Goal: Transaction & Acquisition: Subscribe to service/newsletter

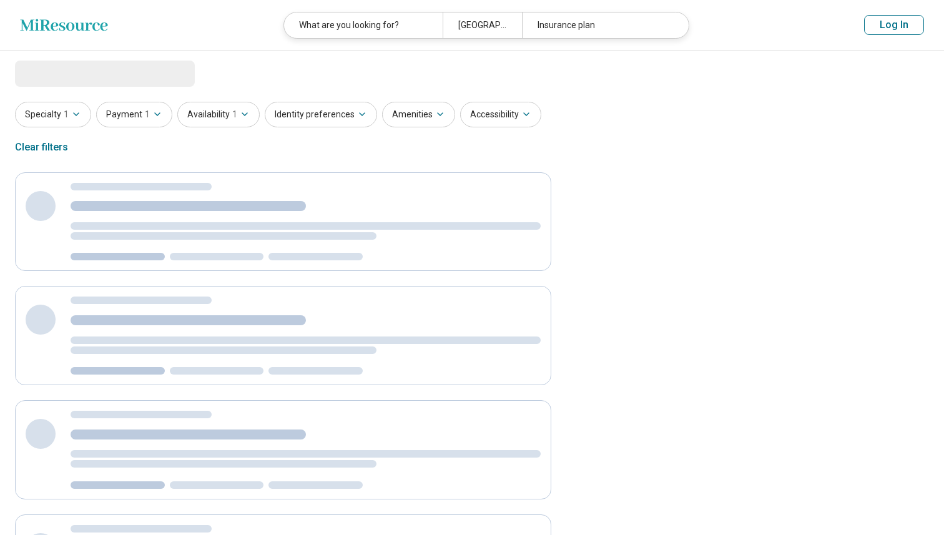
select select "***"
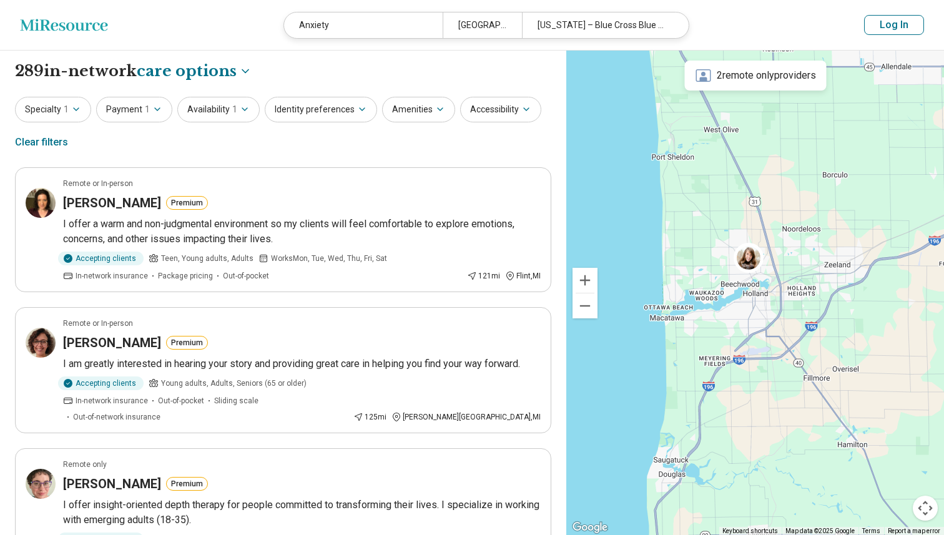
click at [49, 24] on icon "Miresource logo" at bounding box center [64, 25] width 88 height 12
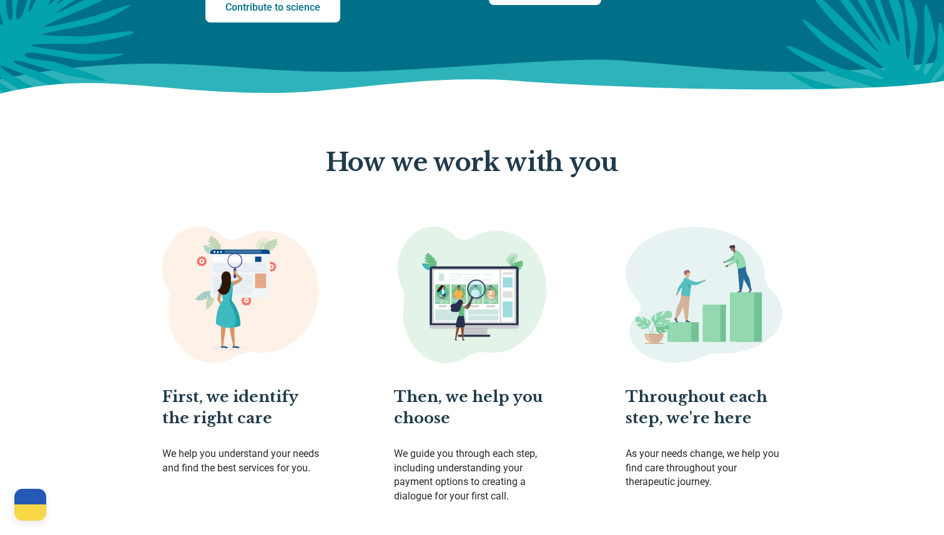
scroll to position [498, 0]
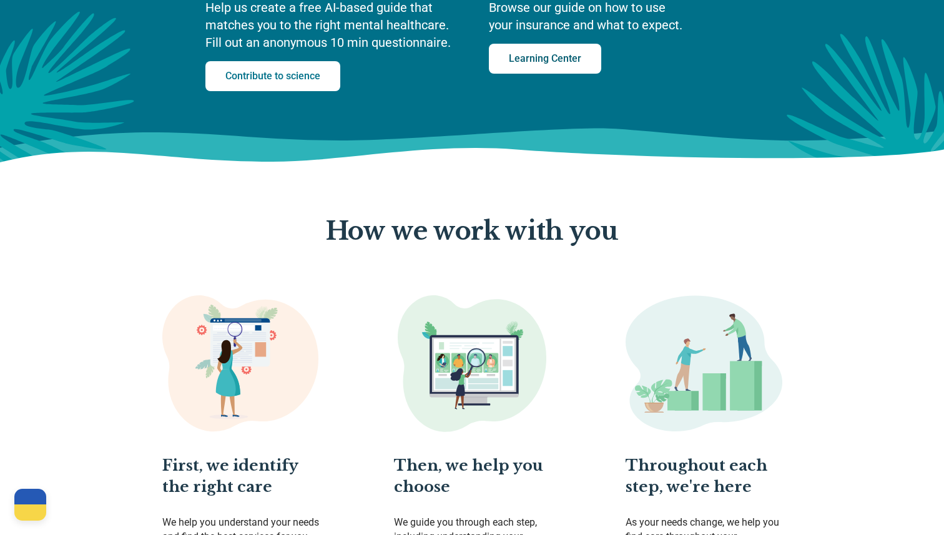
click at [587, 53] on link "Learning Center" at bounding box center [545, 59] width 112 height 30
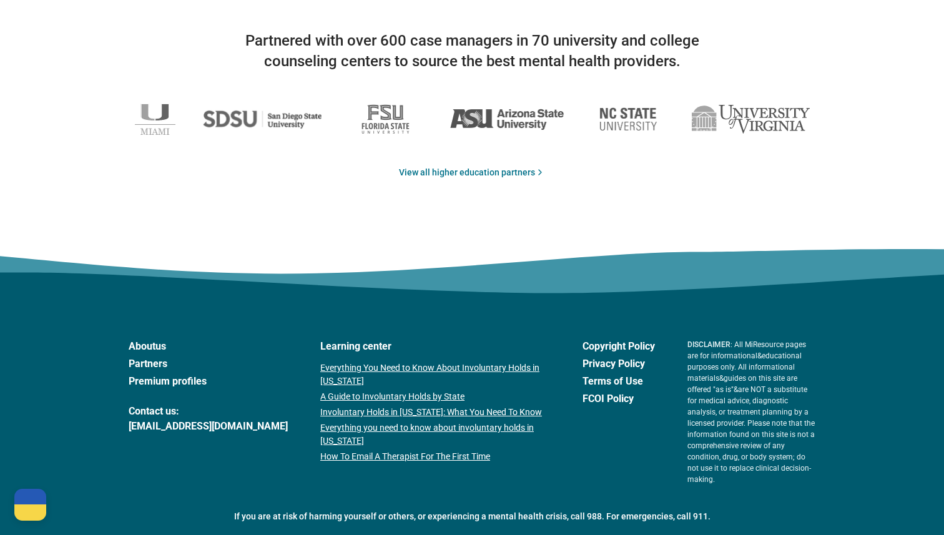
scroll to position [2077, 0]
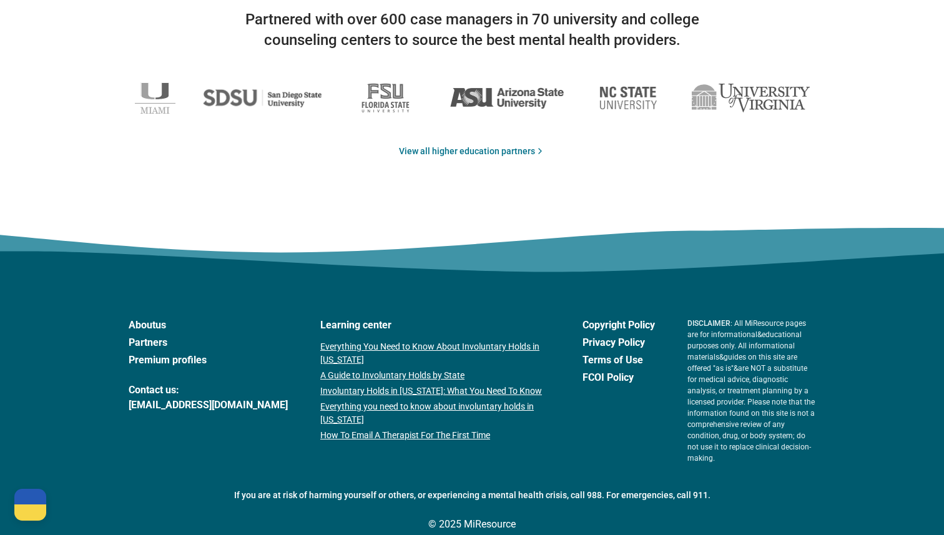
click at [179, 358] on link "Premium profiles" at bounding box center [208, 360] width 159 height 15
click at [477, 152] on link "View all higher education partners" at bounding box center [472, 151] width 146 height 13
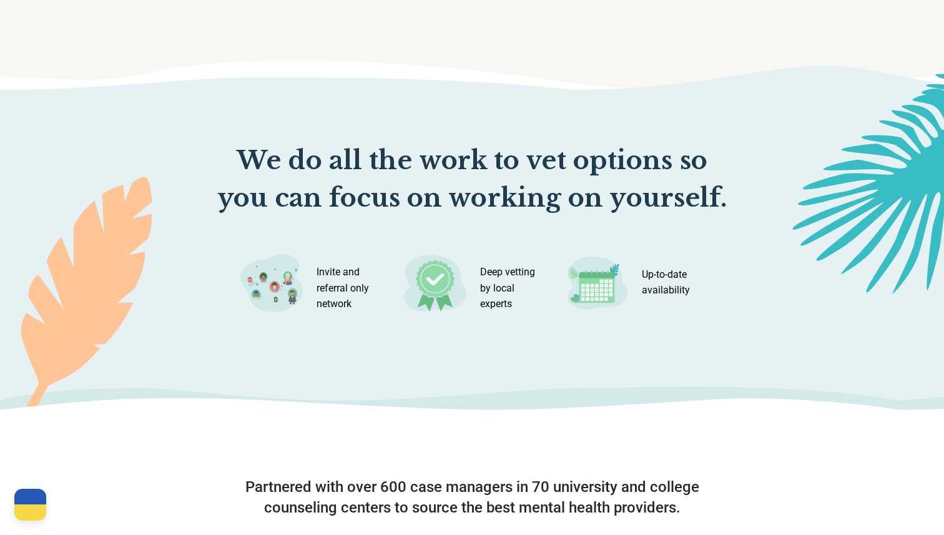
scroll to position [1596, 0]
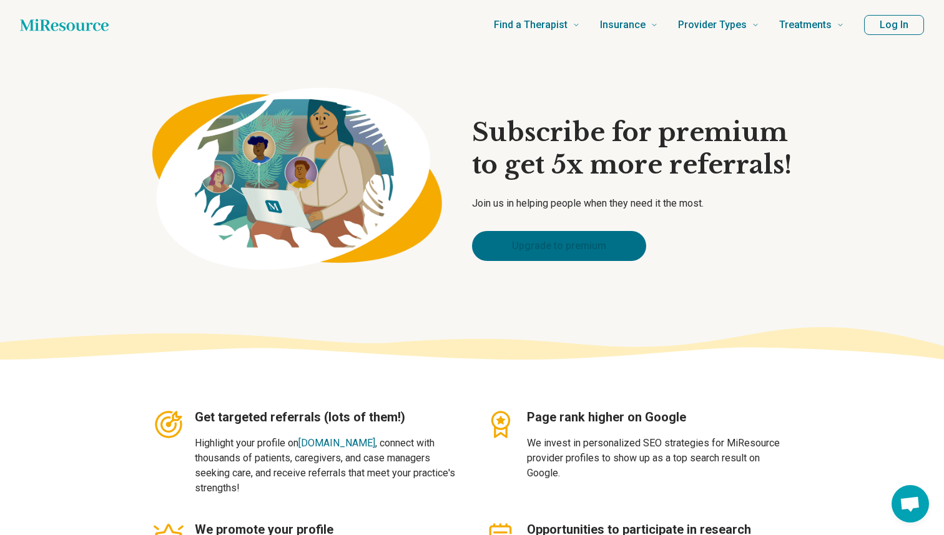
click at [513, 256] on link "Upgrade to premium" at bounding box center [559, 246] width 174 height 30
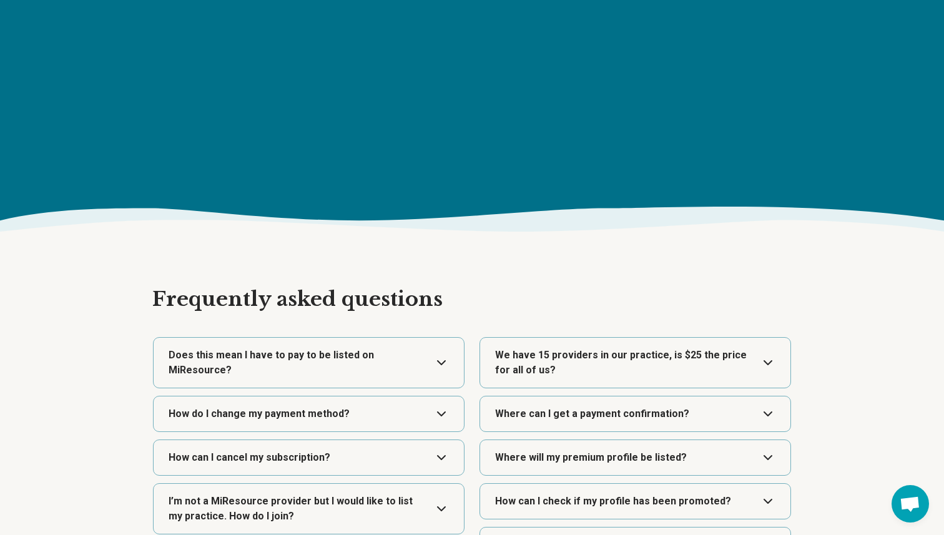
scroll to position [1630, 0]
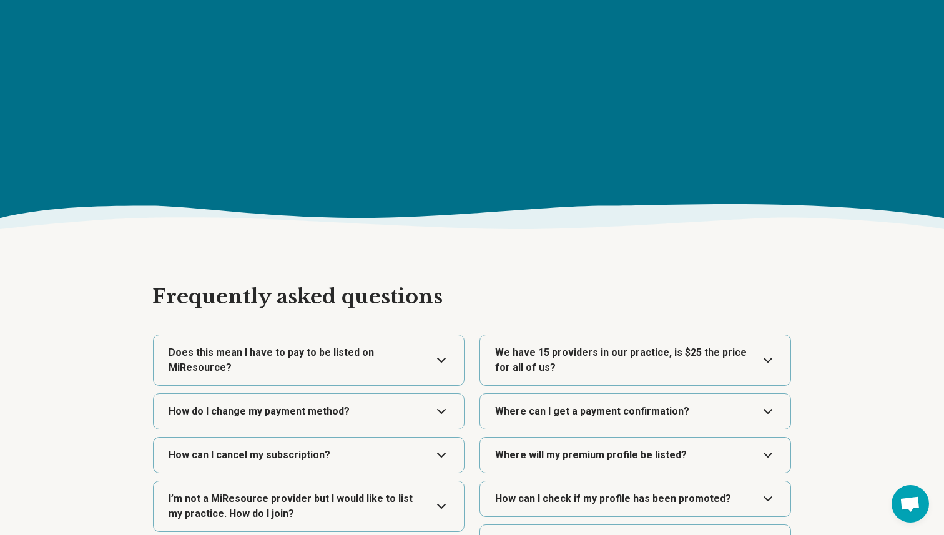
click at [578, 360] on button "Expand" at bounding box center [635, 360] width 300 height 50
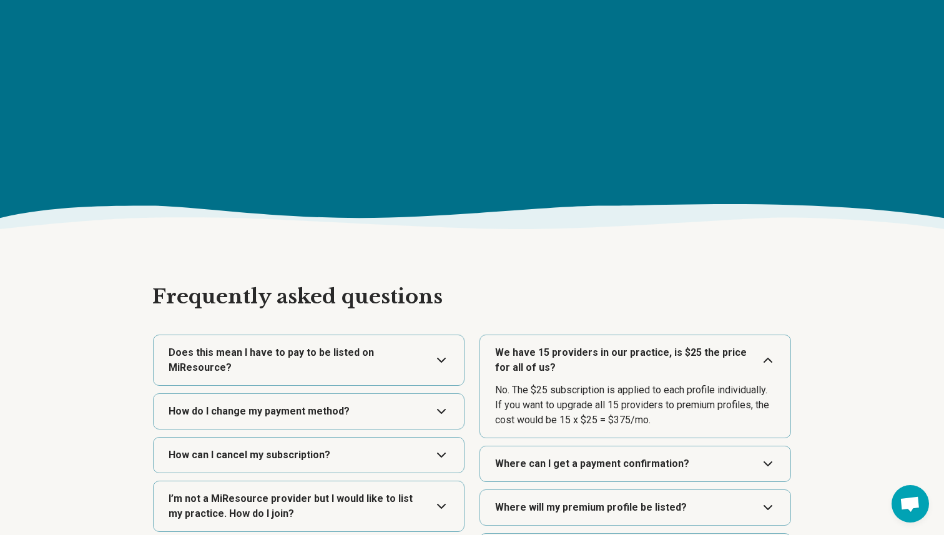
click at [578, 360] on button "Expand" at bounding box center [635, 360] width 300 height 50
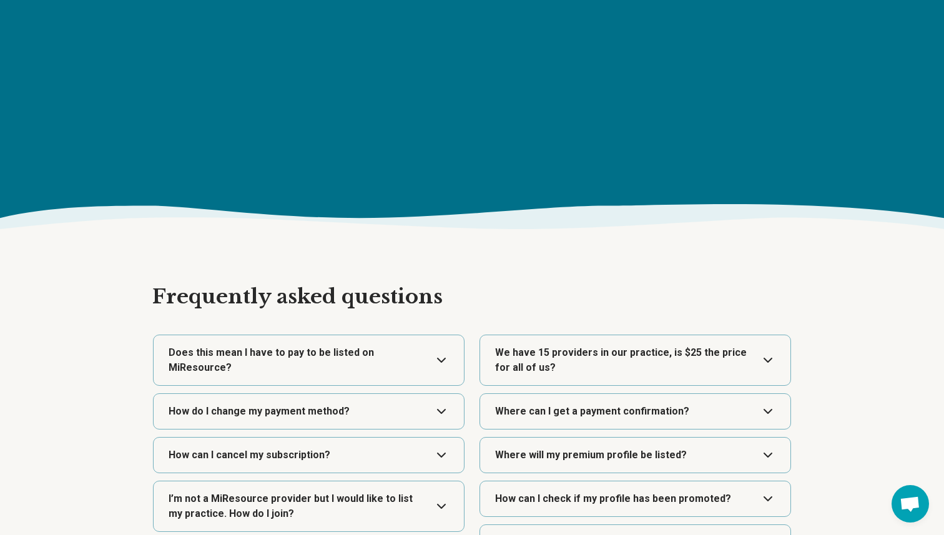
click at [437, 363] on button "Expand" at bounding box center [309, 360] width 300 height 50
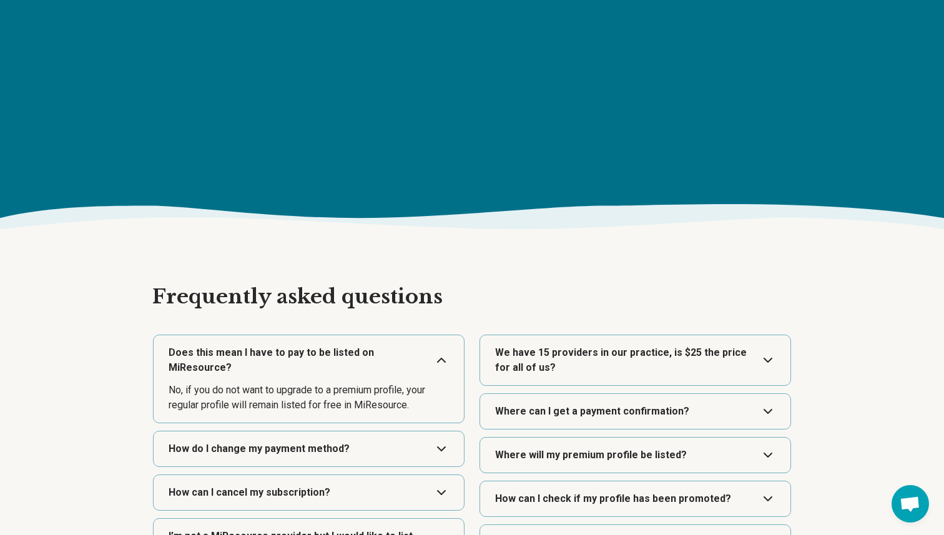
click at [437, 363] on button "Expand" at bounding box center [309, 360] width 300 height 50
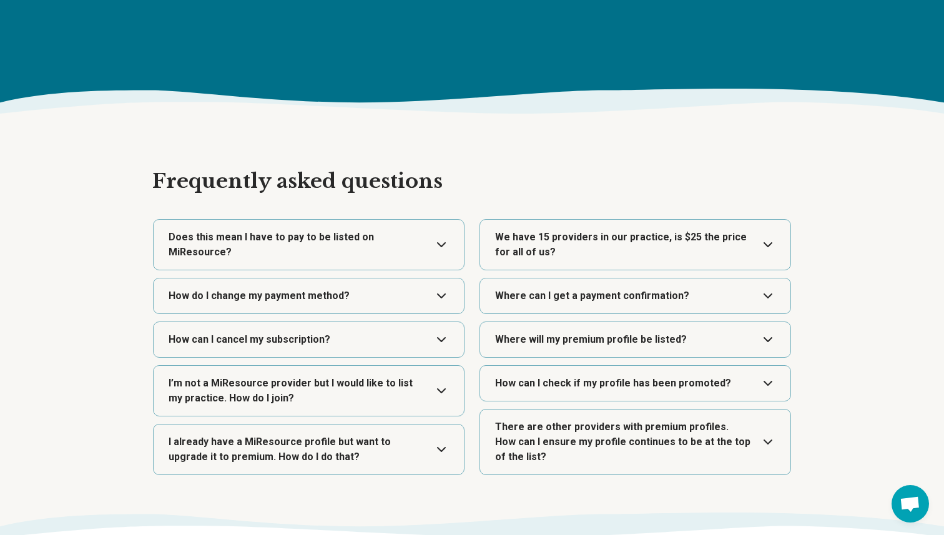
scroll to position [1749, 0]
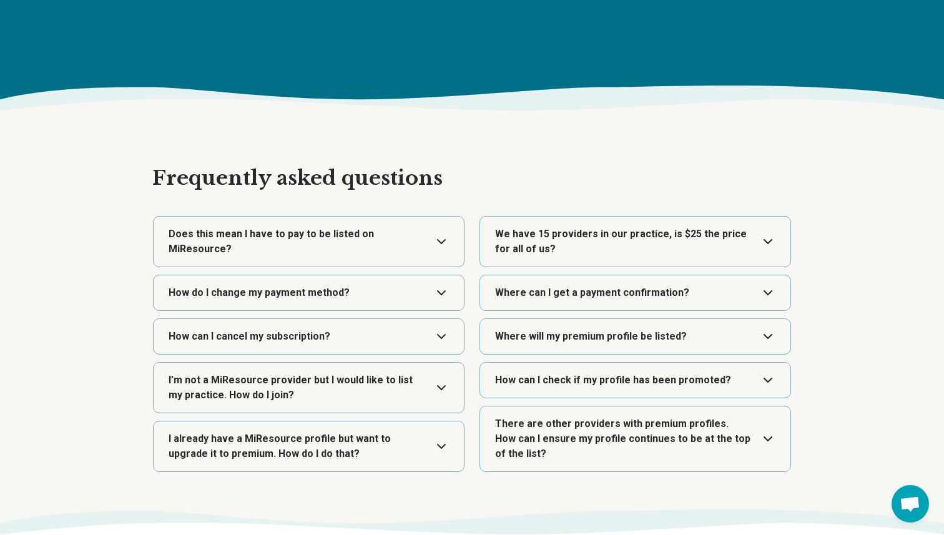
click at [431, 398] on button "Expand" at bounding box center [309, 388] width 300 height 50
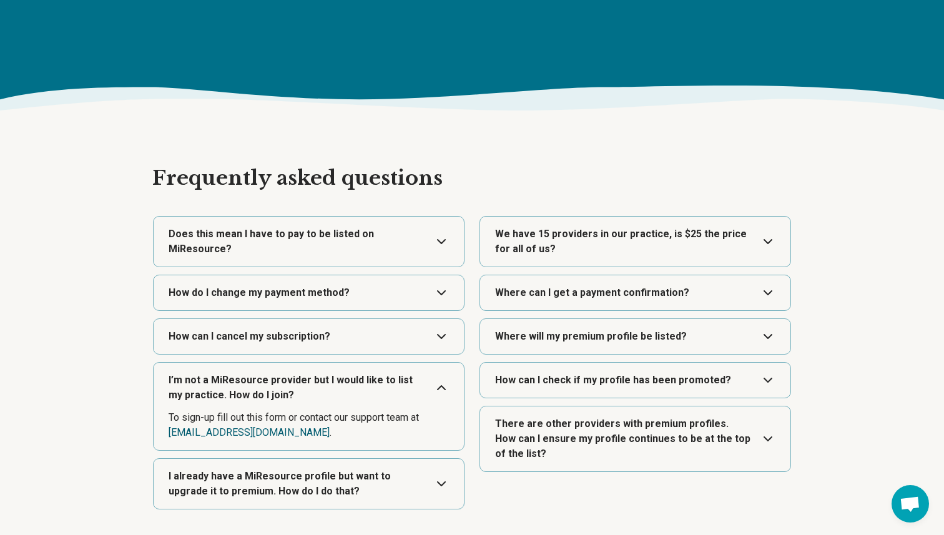
click at [223, 432] on link "[EMAIL_ADDRESS][DOMAIN_NAME]" at bounding box center [249, 432] width 161 height 12
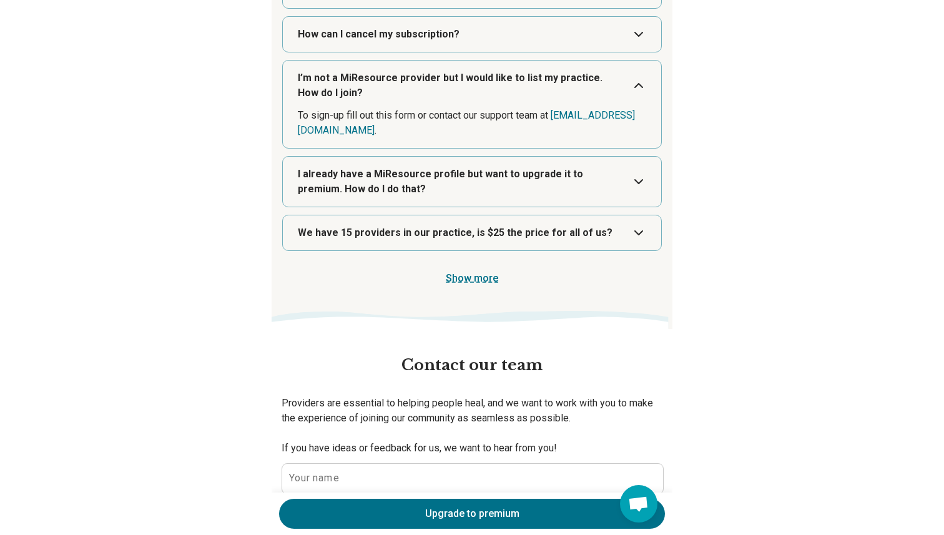
scroll to position [1857, 0]
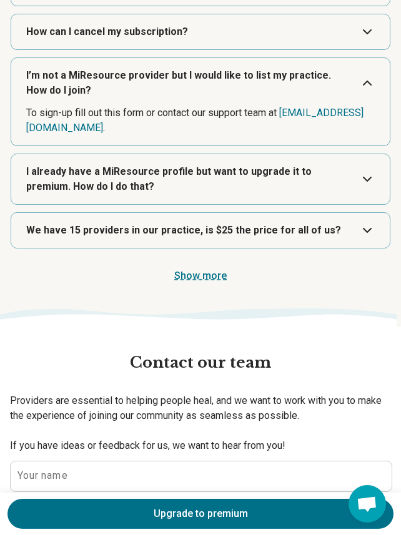
type textarea "*"
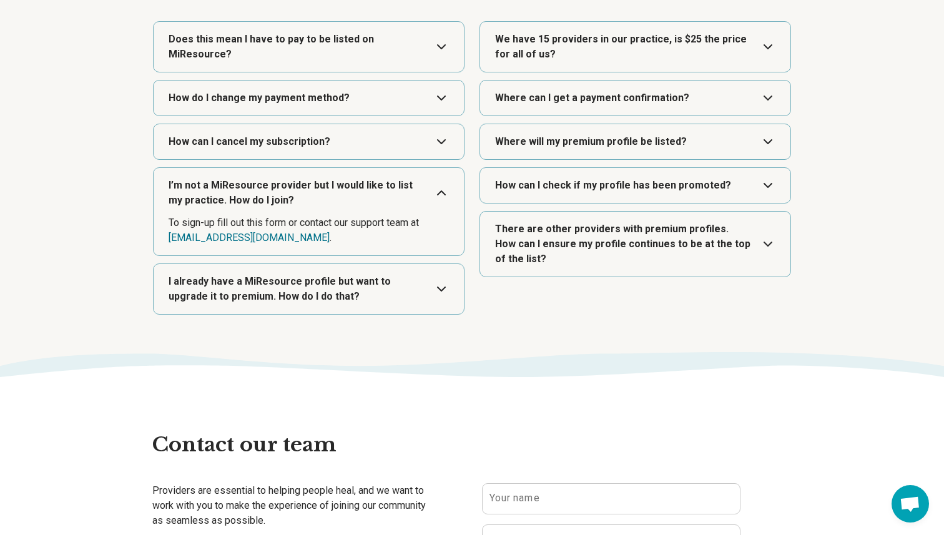
scroll to position [1934, 0]
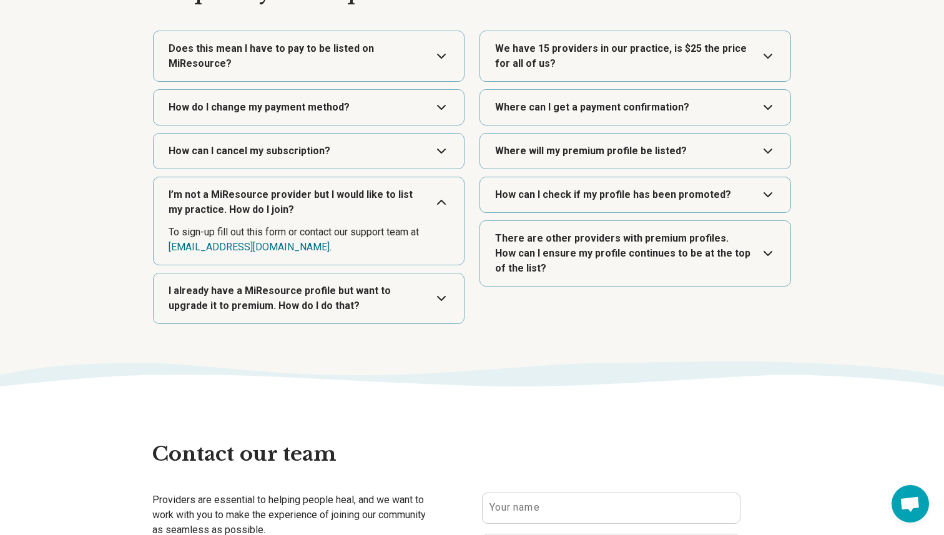
click at [580, 63] on button "Expand" at bounding box center [635, 56] width 300 height 50
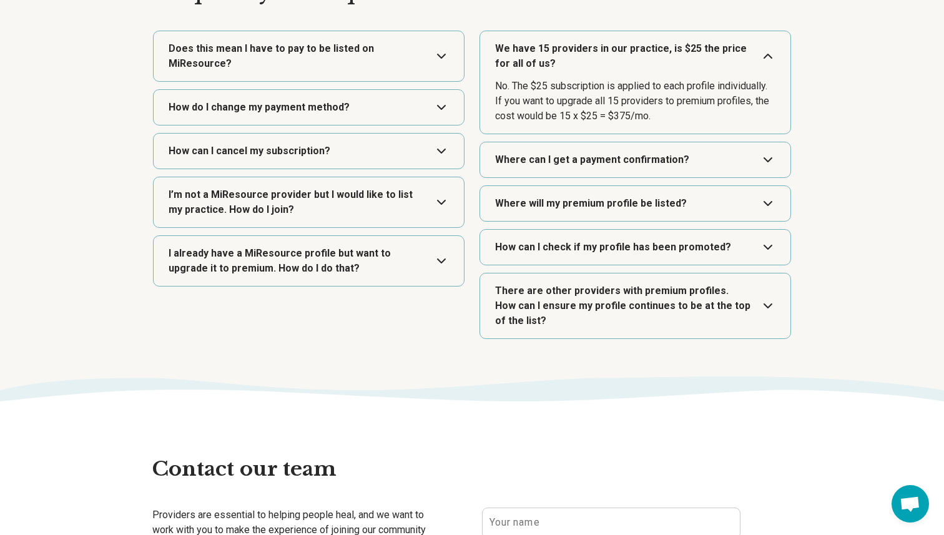
click at [581, 63] on button "Expand" at bounding box center [635, 56] width 300 height 50
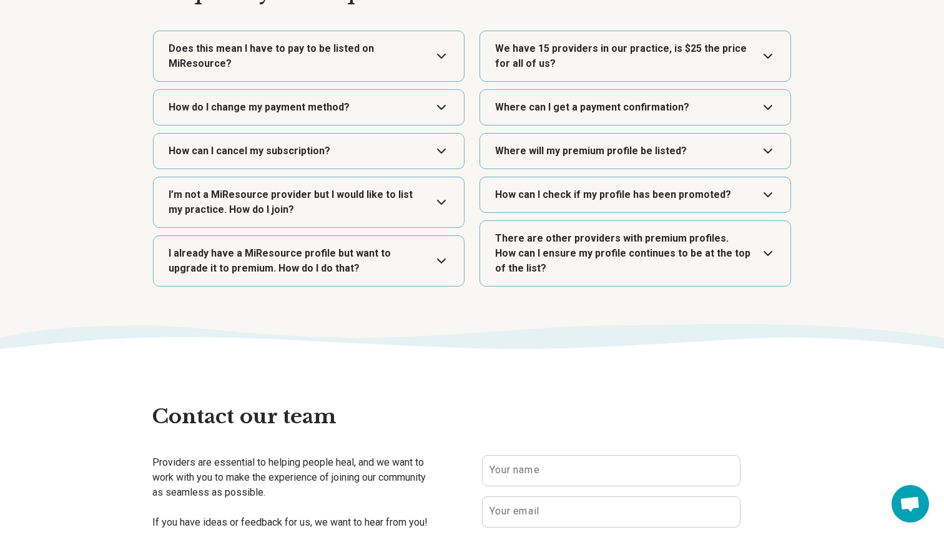
click at [597, 162] on button "Expand" at bounding box center [635, 151] width 300 height 35
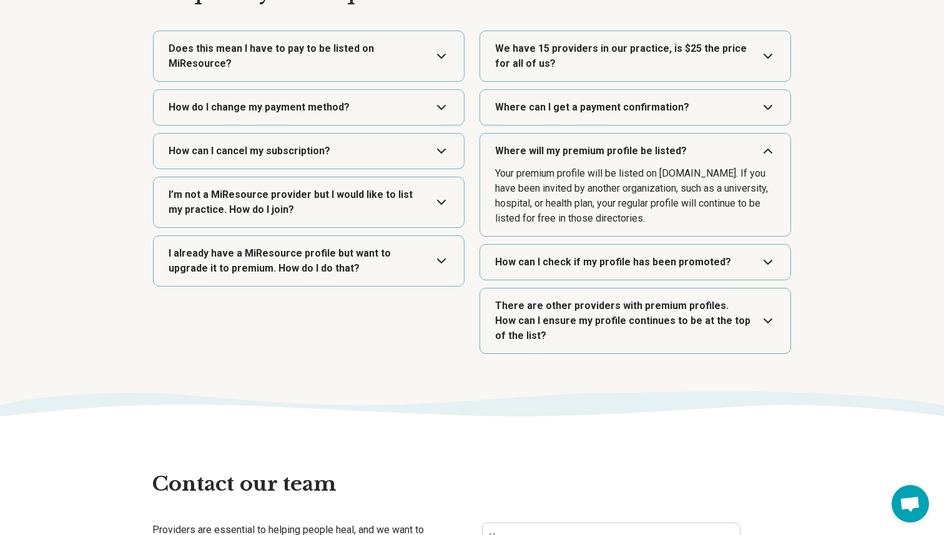
click at [598, 158] on button "Expand" at bounding box center [635, 151] width 300 height 35
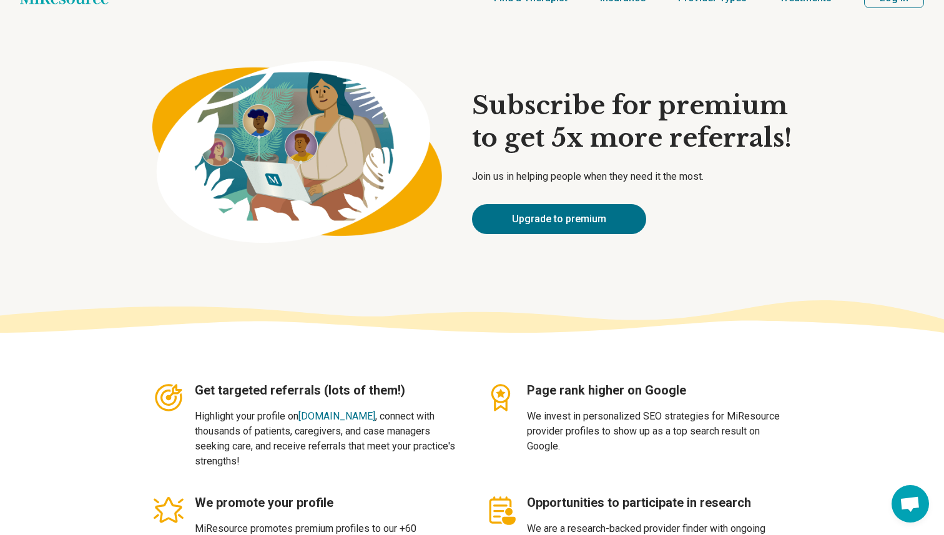
scroll to position [0, 0]
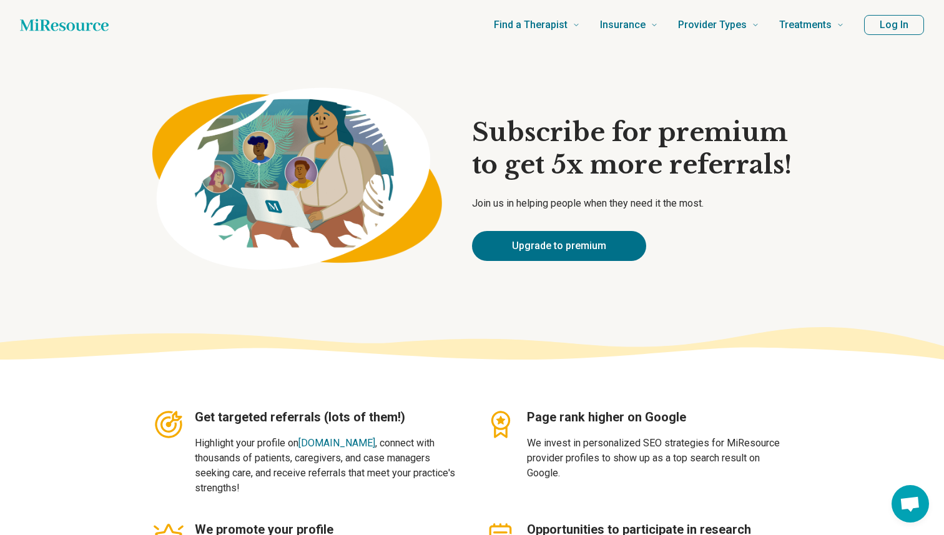
click at [902, 29] on button "Log In" at bounding box center [894, 25] width 60 height 20
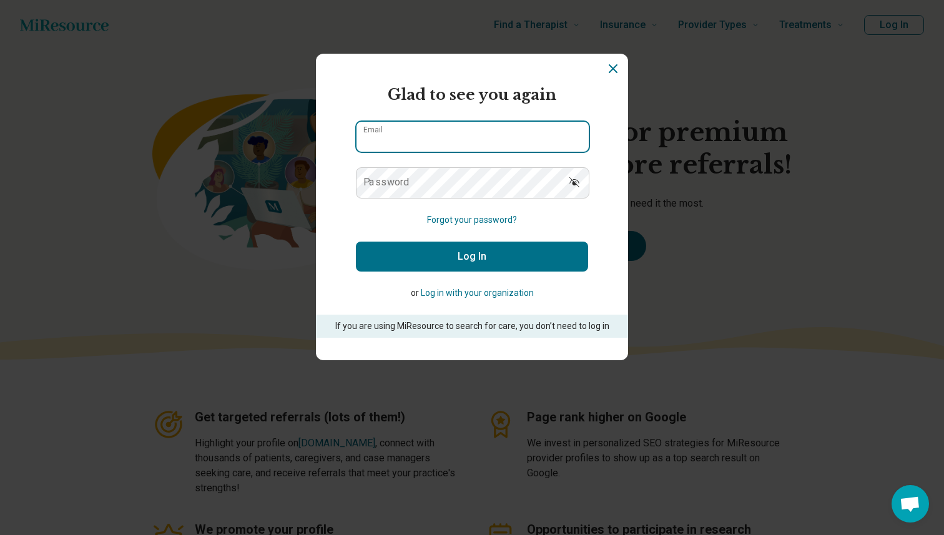
click at [504, 131] on input "Email" at bounding box center [473, 137] width 232 height 30
click at [504, 135] on input "Email" at bounding box center [473, 137] width 232 height 30
click at [471, 293] on button "Log in with your organization" at bounding box center [477, 293] width 113 height 13
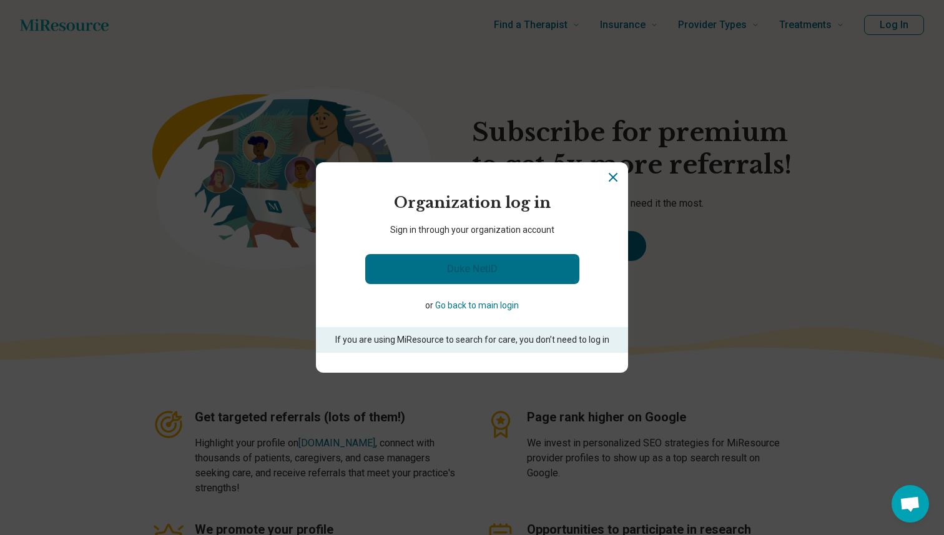
click at [476, 276] on link "Duke NetID" at bounding box center [472, 269] width 214 height 30
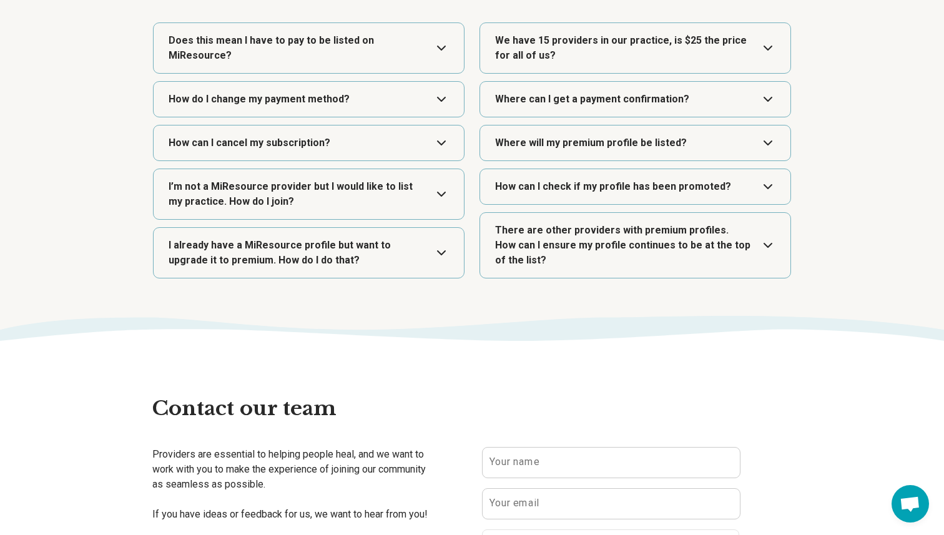
scroll to position [1964, 0]
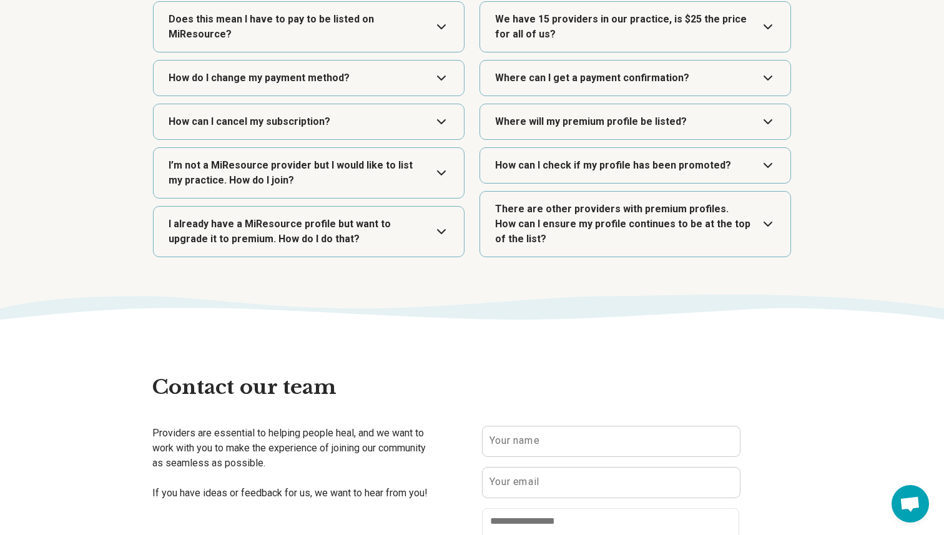
click at [247, 174] on button "Expand" at bounding box center [309, 173] width 300 height 50
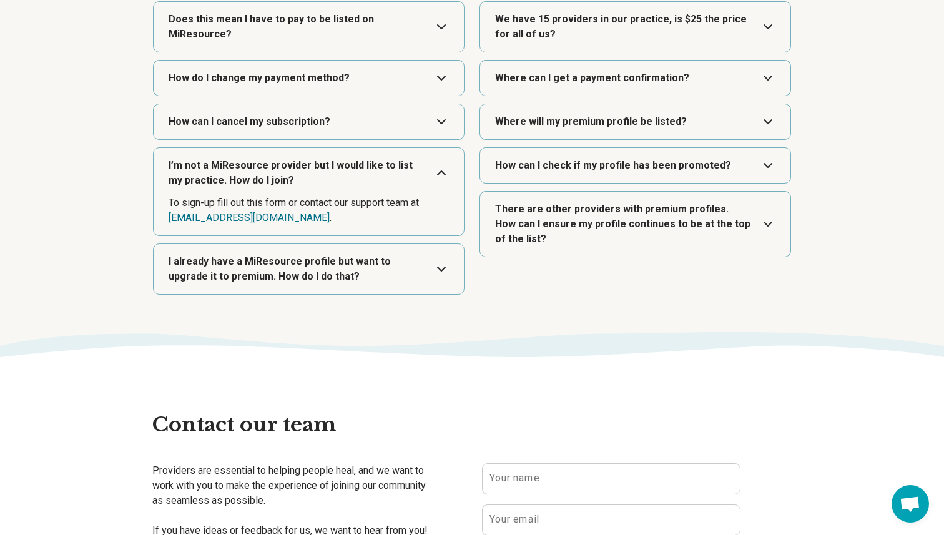
scroll to position [1950, 0]
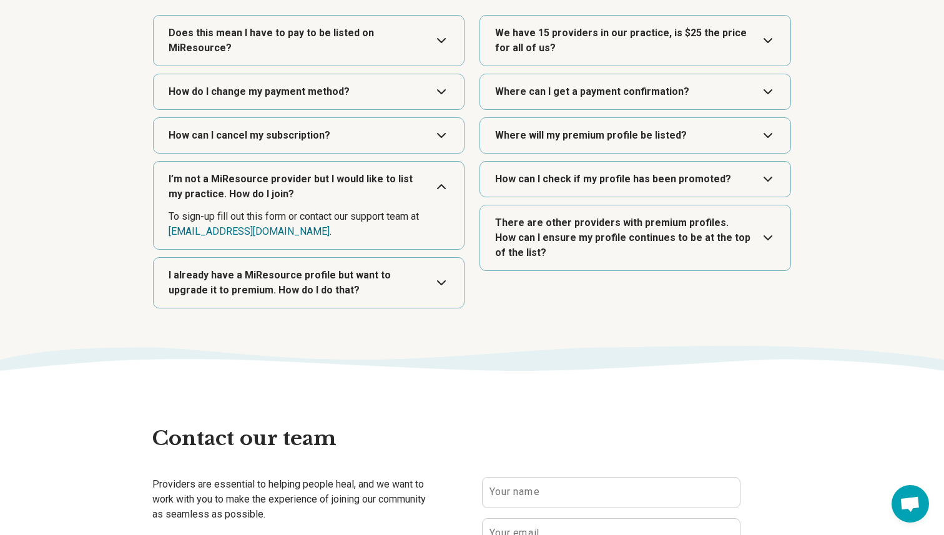
click at [239, 216] on dd "To sign-up fill out this form or contact our support team at support@miresource…" at bounding box center [309, 224] width 280 height 30
click at [209, 216] on dd "To sign-up fill out this form or contact our support team at support@miresource…" at bounding box center [309, 224] width 280 height 30
click at [282, 216] on dd "To sign-up fill out this form or contact our support team at support@miresource…" at bounding box center [309, 224] width 280 height 30
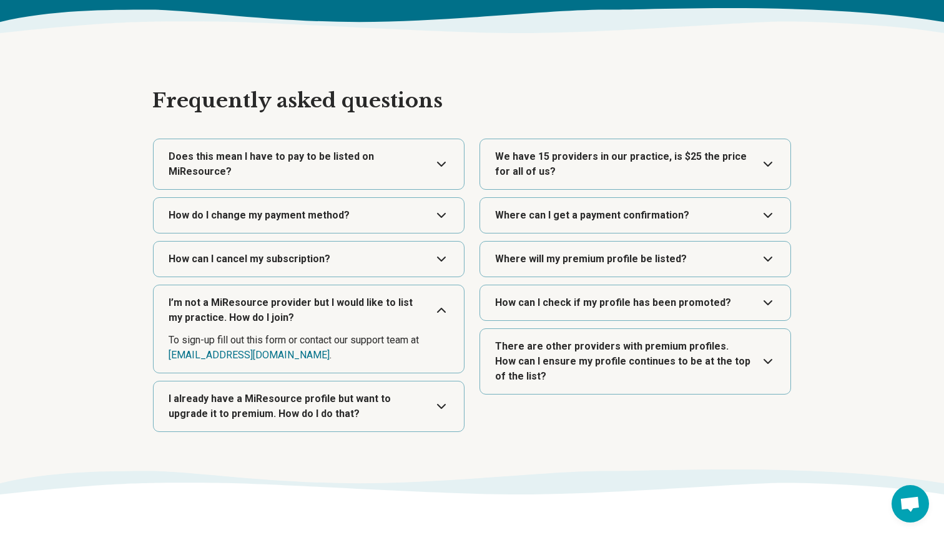
scroll to position [2001, 0]
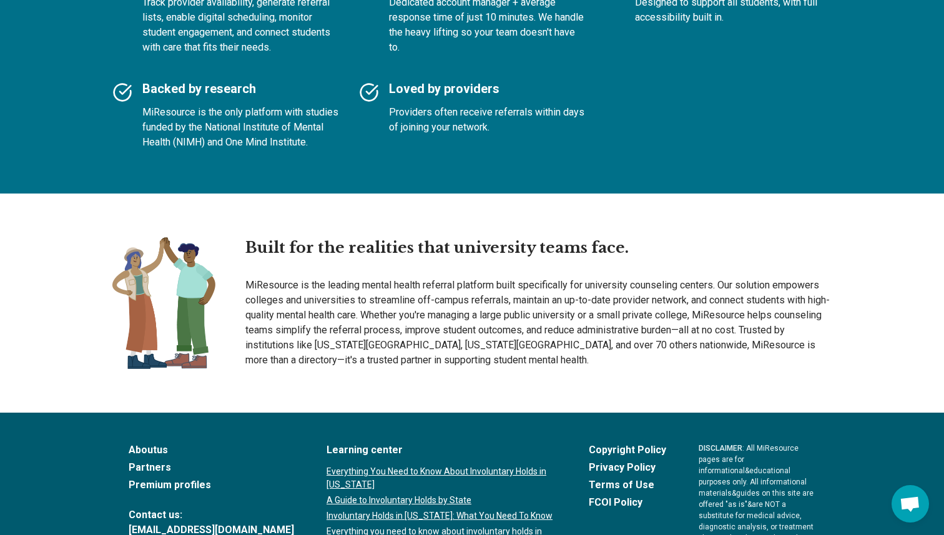
scroll to position [1627, 0]
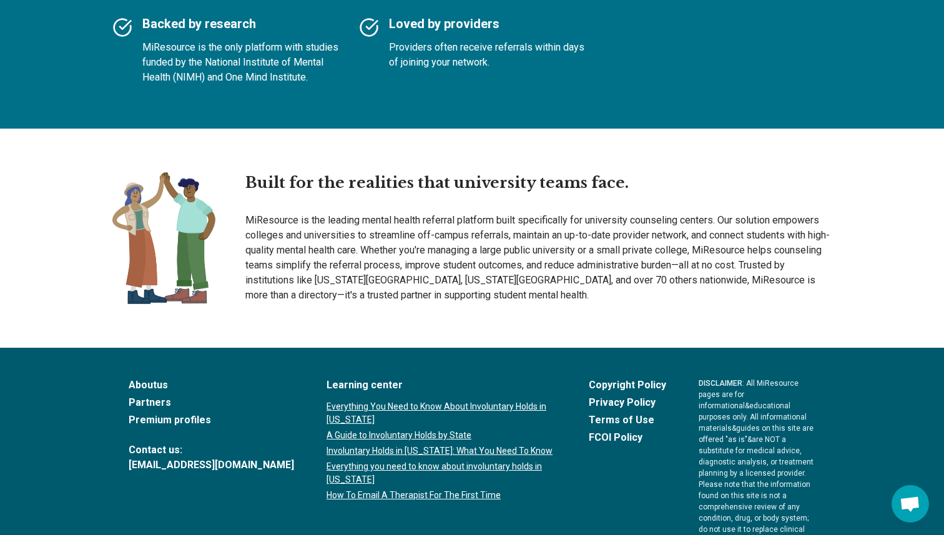
click at [145, 395] on link "Partners" at bounding box center [211, 402] width 165 height 15
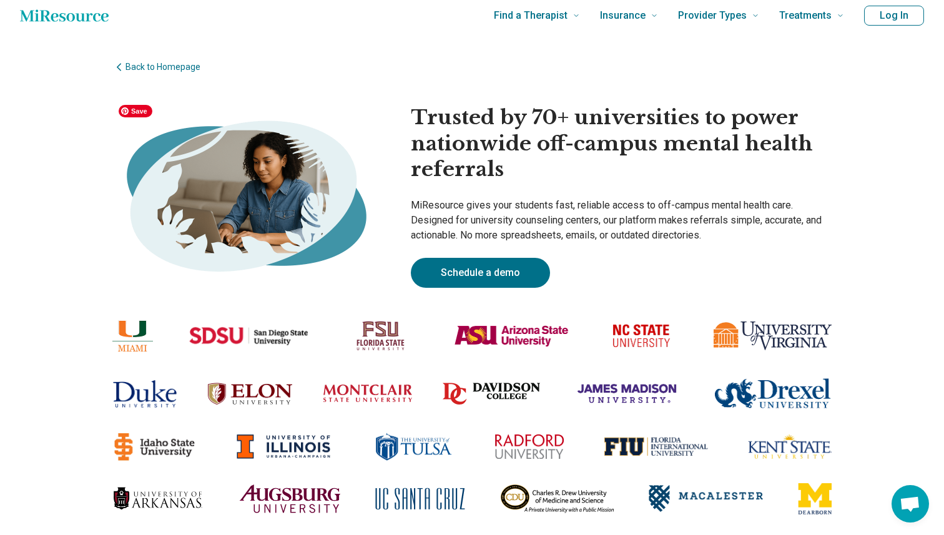
scroll to position [0, 0]
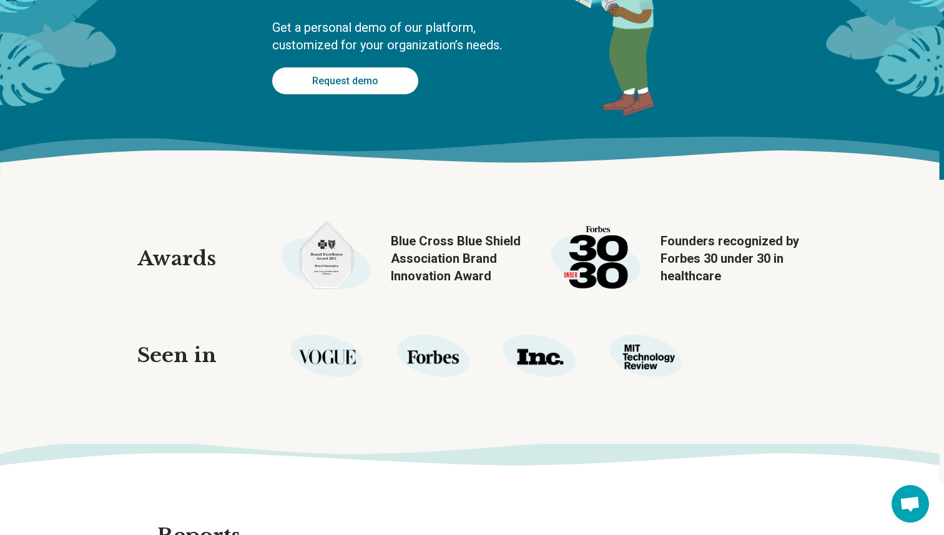
scroll to position [961, 0]
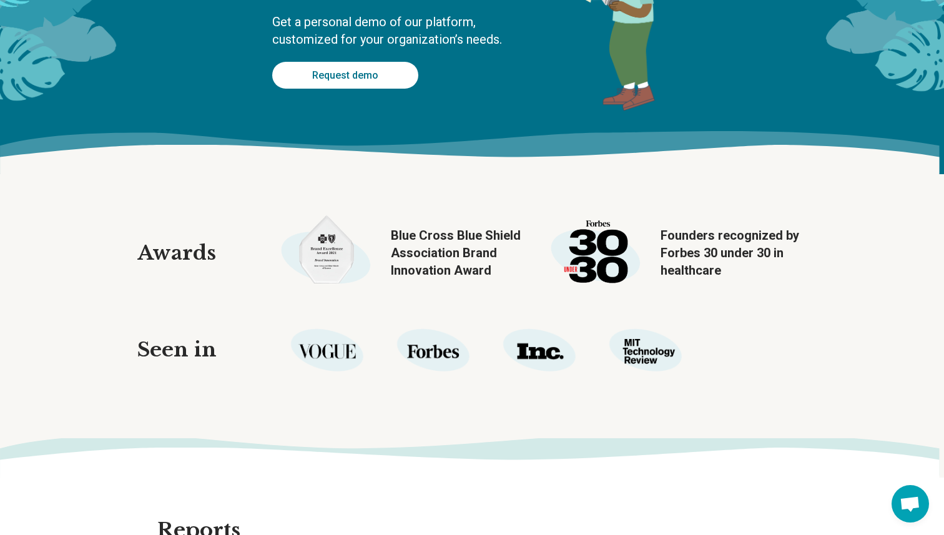
click at [428, 255] on span "Blue Cross Blue Shield Association Brand Innovation Award" at bounding box center [461, 253] width 140 height 52
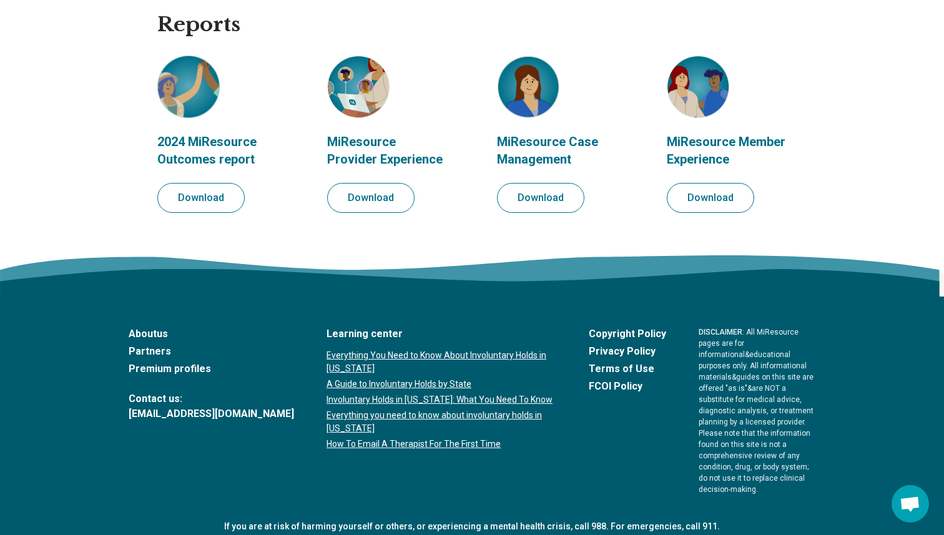
scroll to position [1475, 0]
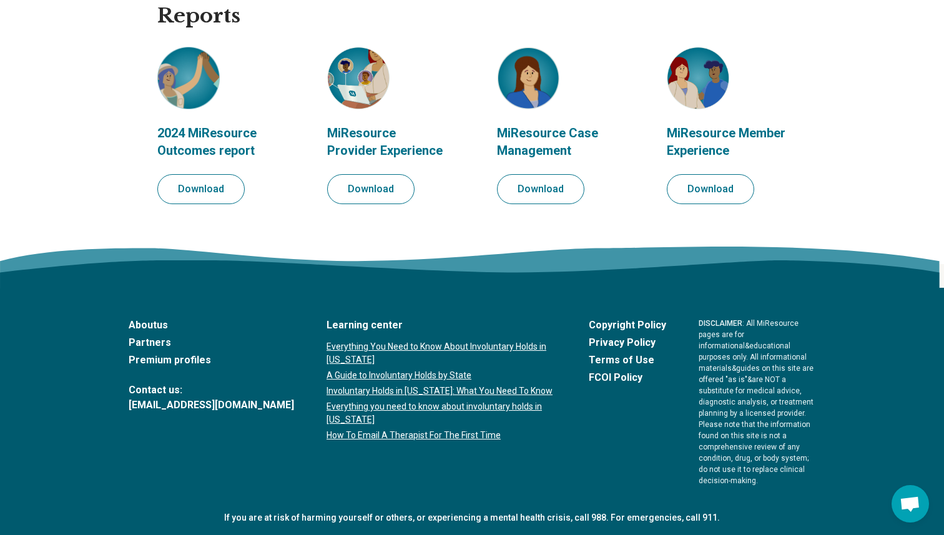
click at [137, 406] on link "[EMAIL_ADDRESS][DOMAIN_NAME]" at bounding box center [211, 405] width 165 height 15
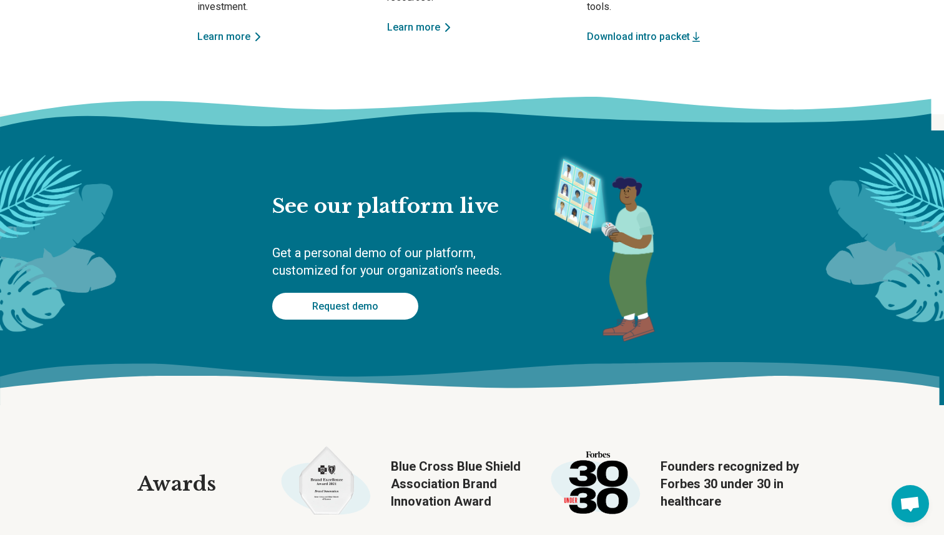
scroll to position [649, 0]
